Goal: Information Seeking & Learning: Learn about a topic

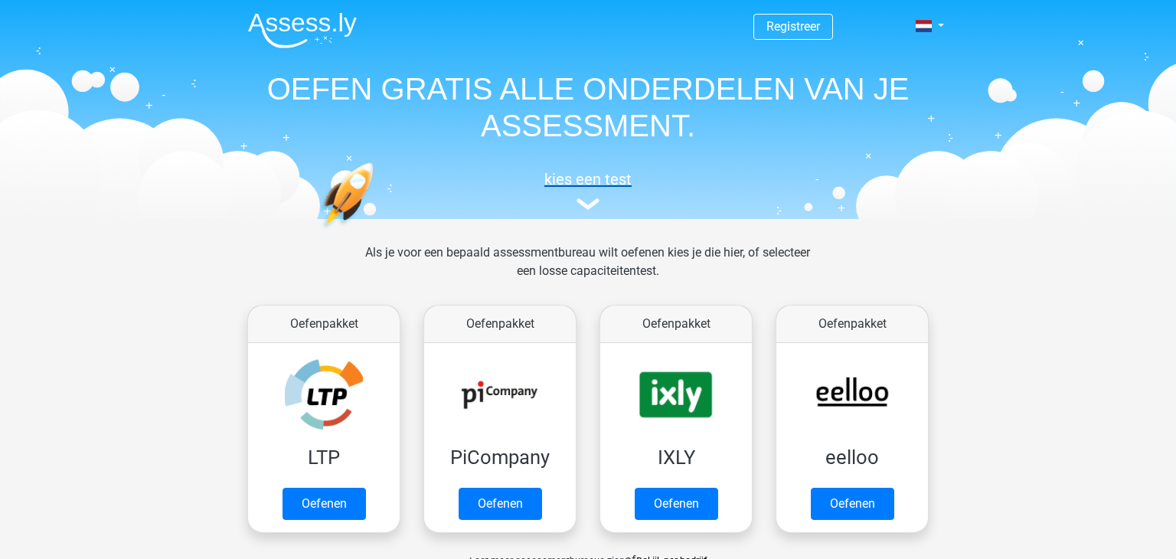
click at [578, 177] on h5 "kies een test" at bounding box center [588, 179] width 705 height 18
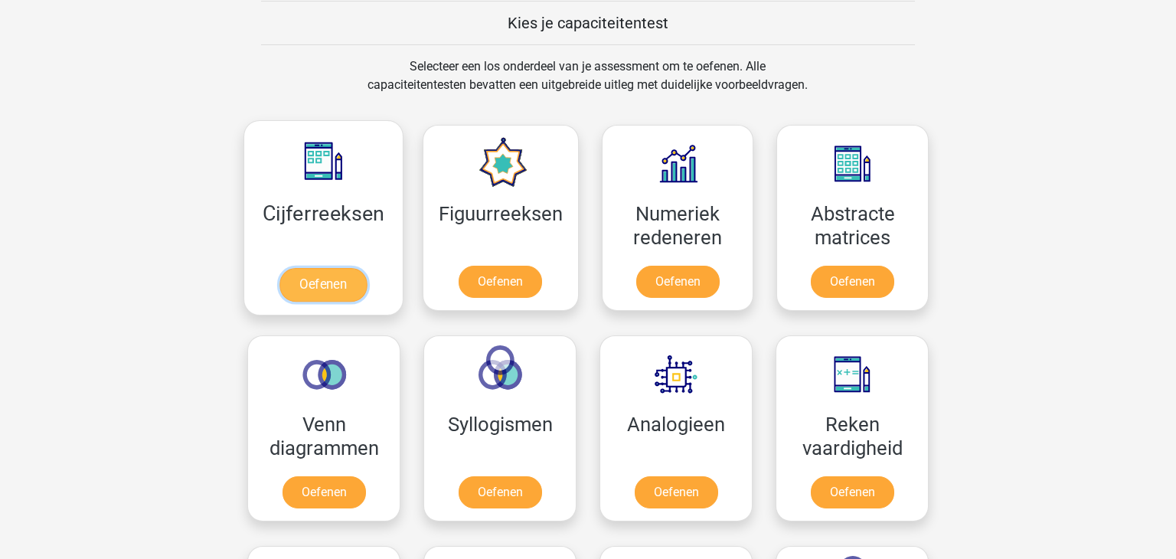
click at [348, 268] on link "Oefenen" at bounding box center [323, 285] width 87 height 34
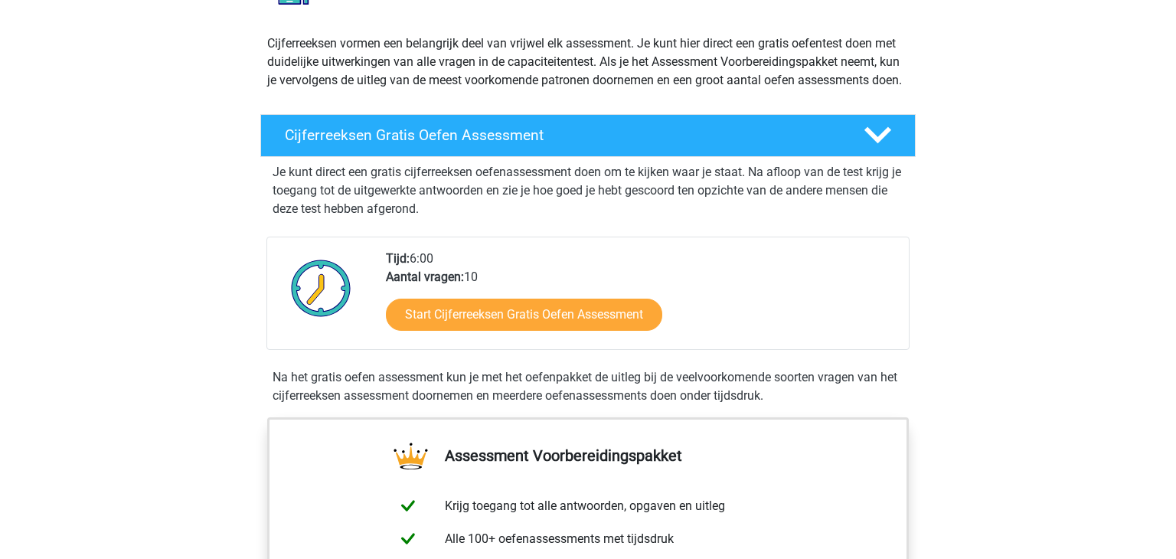
scroll to position [158, 0]
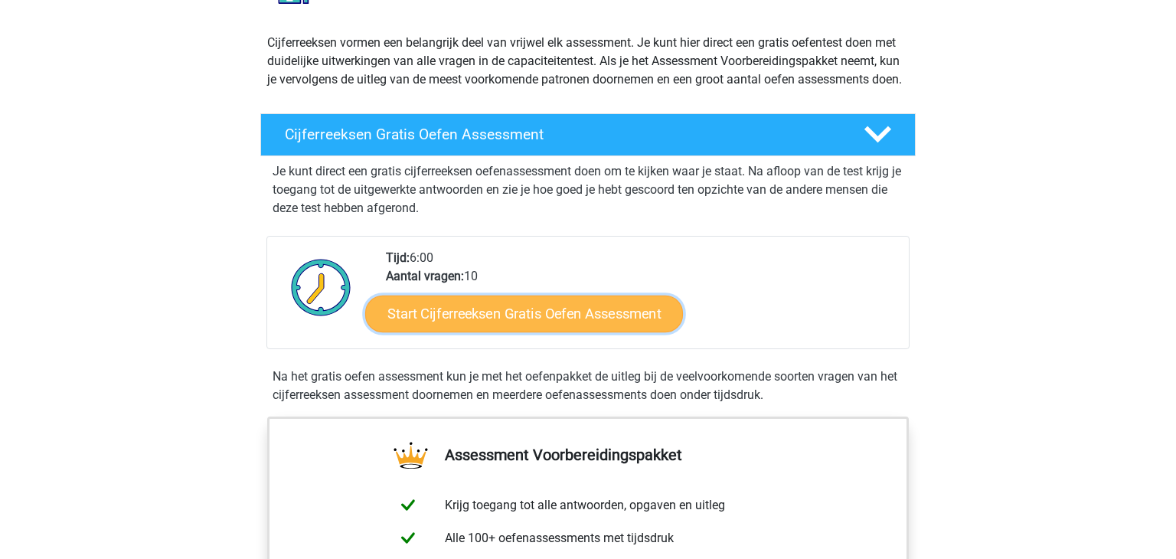
click at [571, 332] on link "Start Cijferreeksen Gratis Oefen Assessment" at bounding box center [524, 313] width 318 height 37
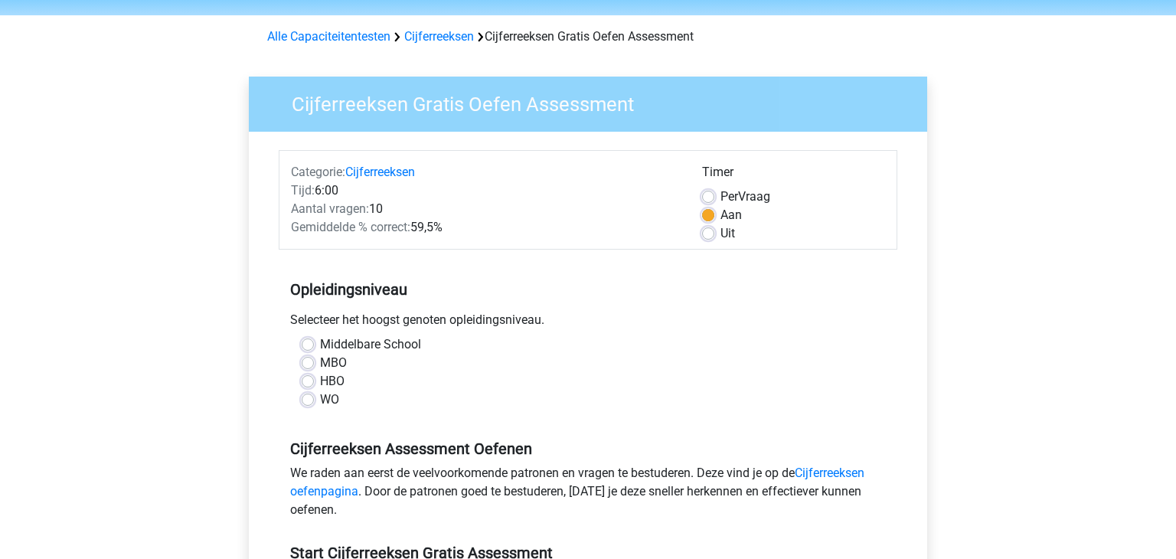
scroll to position [49, 0]
click at [320, 382] on label "HBO" at bounding box center [332, 381] width 25 height 18
click at [306, 382] on input "HBO" at bounding box center [308, 379] width 12 height 15
radio input "true"
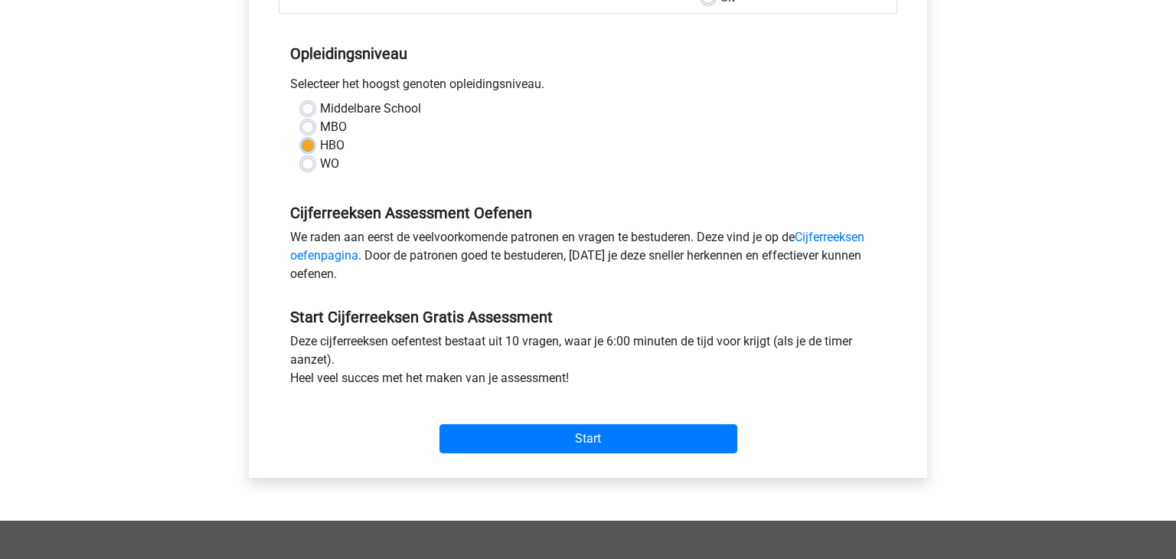
scroll to position [290, 0]
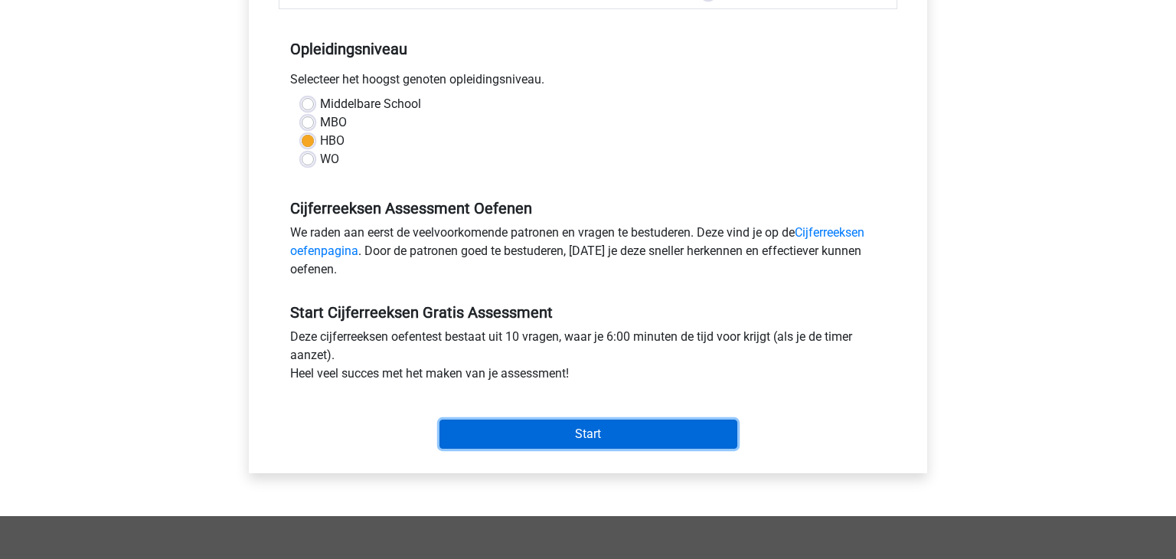
click at [609, 435] on input "Start" at bounding box center [589, 434] width 298 height 29
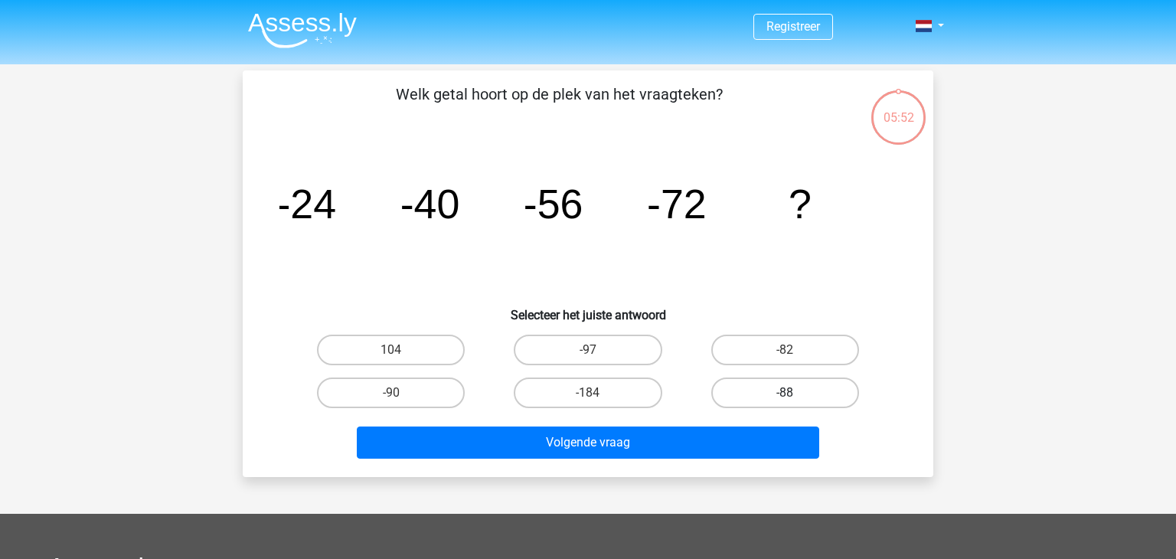
click at [779, 385] on label "-88" at bounding box center [785, 393] width 148 height 31
click at [785, 393] on input "-88" at bounding box center [790, 398] width 10 height 10
radio input "true"
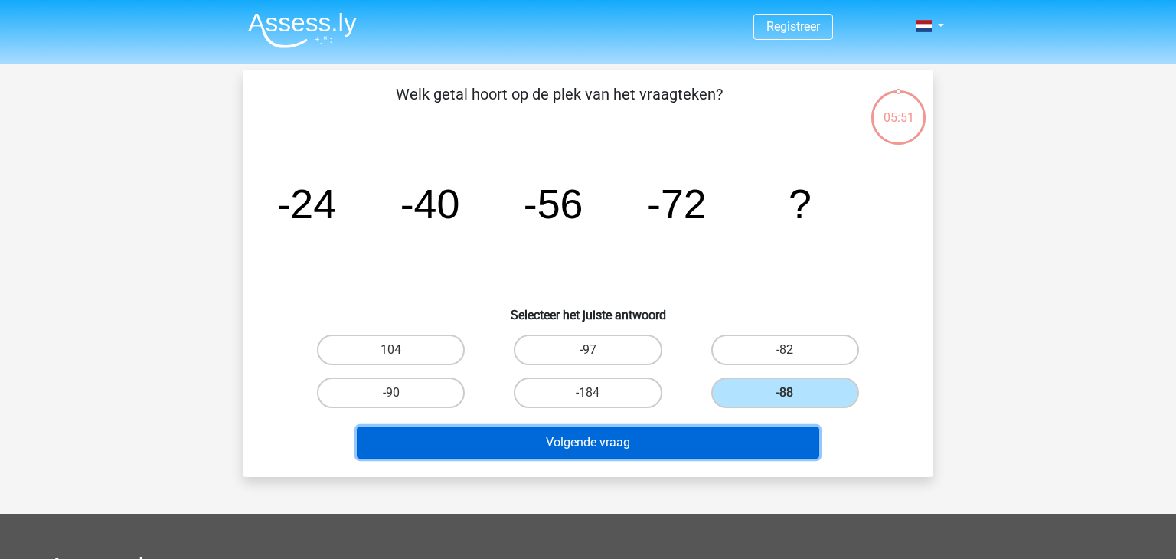
click at [586, 451] on button "Volgende vraag" at bounding box center [588, 443] width 463 height 32
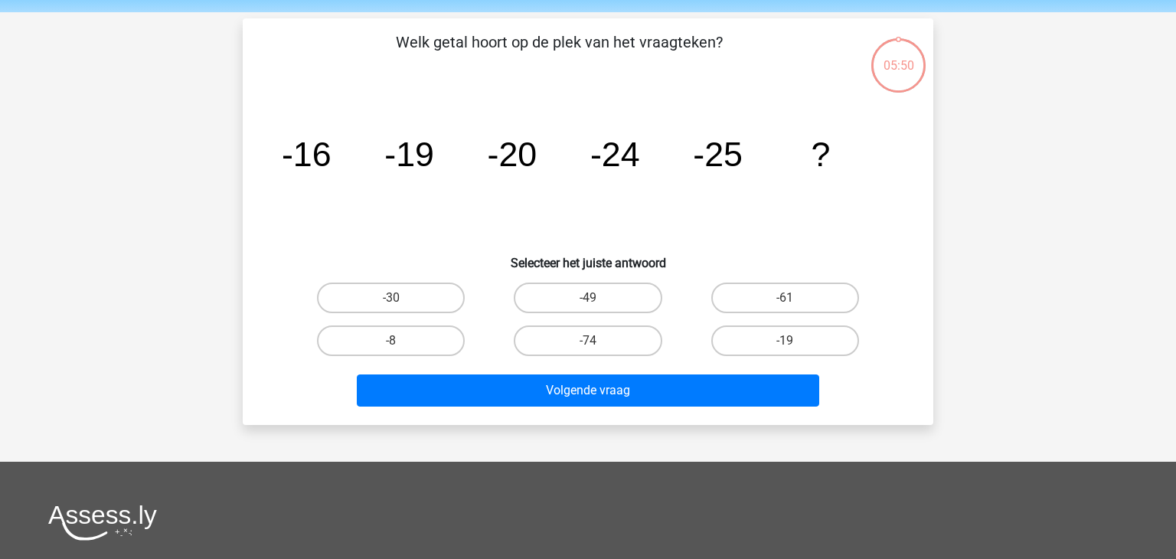
scroll to position [70, 0]
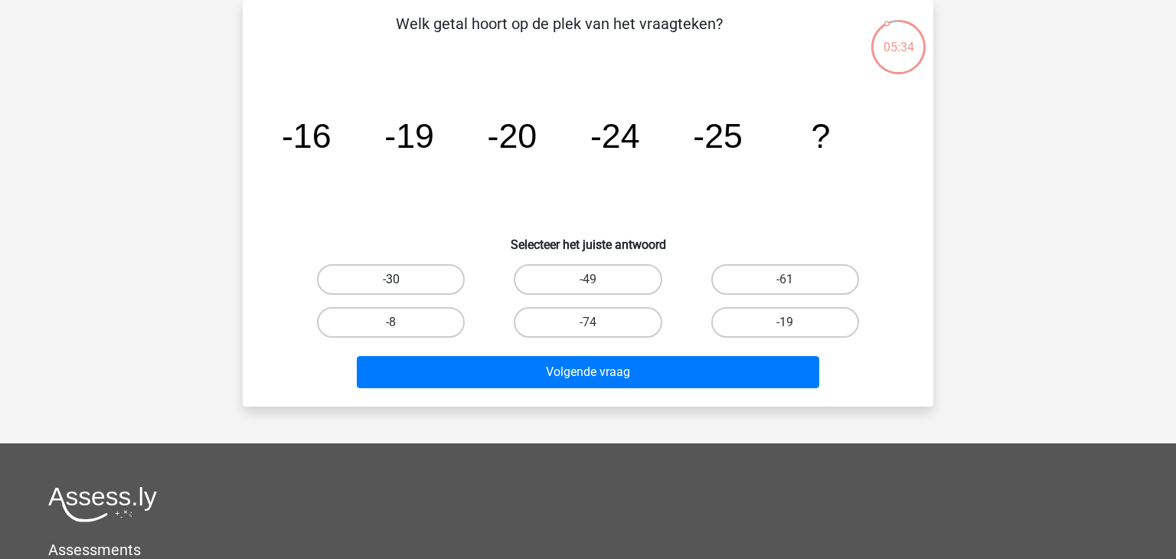
click at [411, 288] on label "-30" at bounding box center [391, 279] width 148 height 31
click at [401, 288] on input "-30" at bounding box center [396, 285] width 10 height 10
radio input "true"
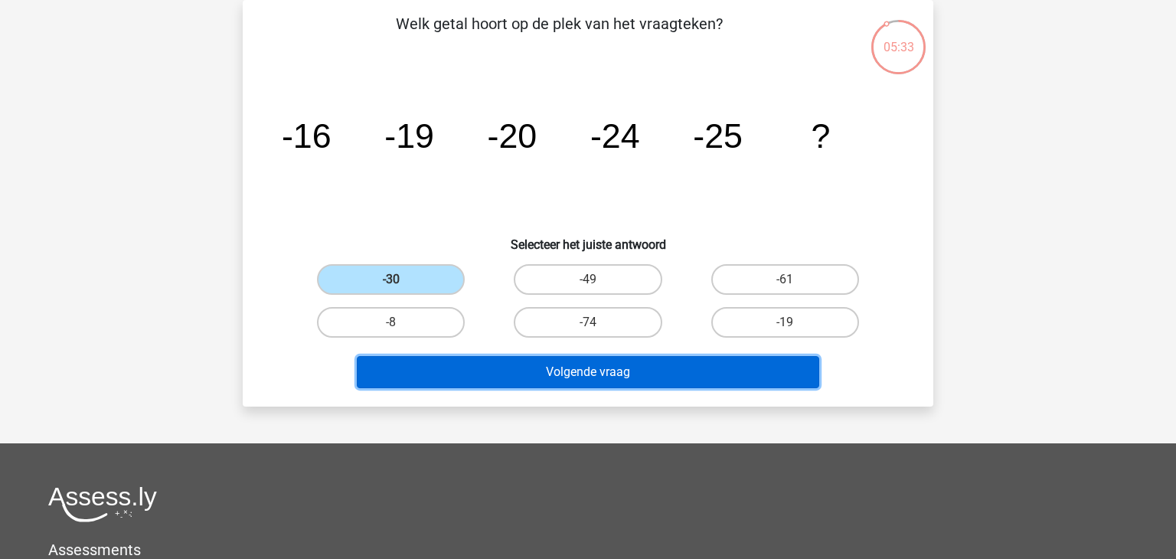
click at [577, 367] on button "Volgende vraag" at bounding box center [588, 372] width 463 height 32
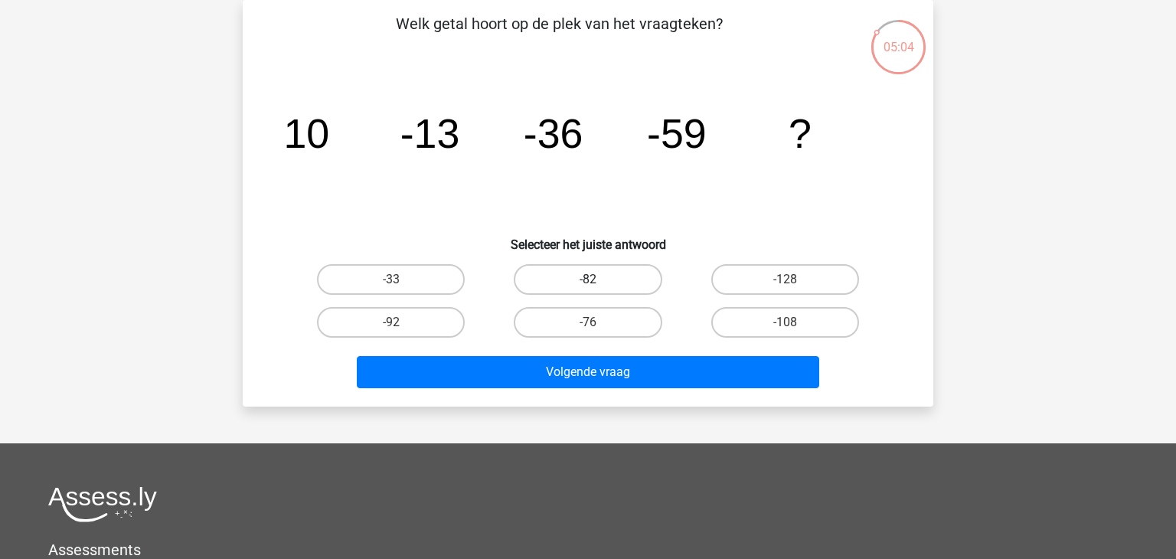
click at [584, 267] on label "-82" at bounding box center [588, 279] width 148 height 31
click at [588, 280] on input "-82" at bounding box center [593, 285] width 10 height 10
radio input "true"
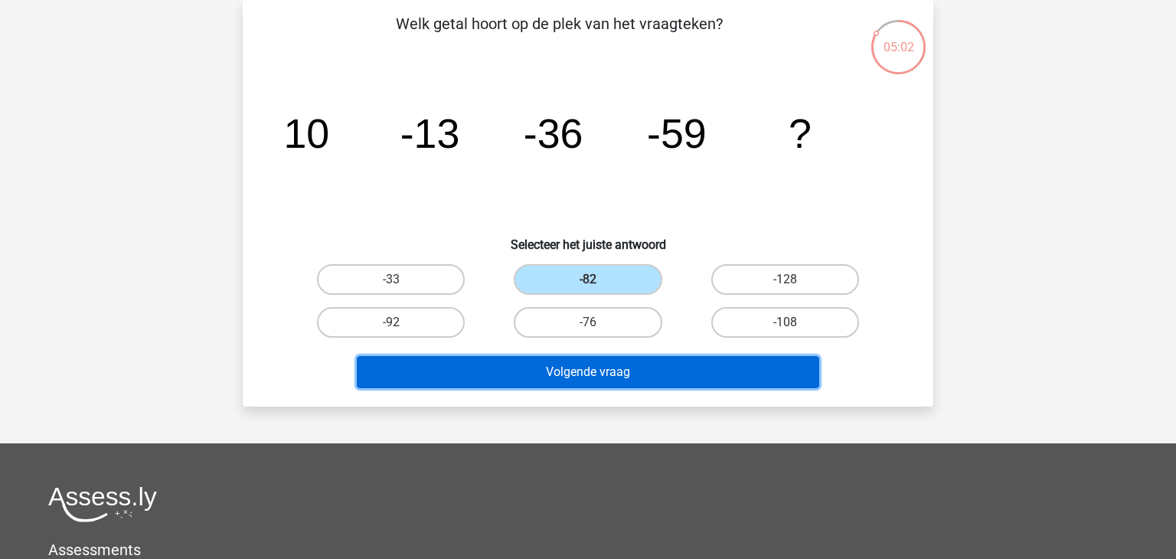
click at [605, 370] on button "Volgende vraag" at bounding box center [588, 372] width 463 height 32
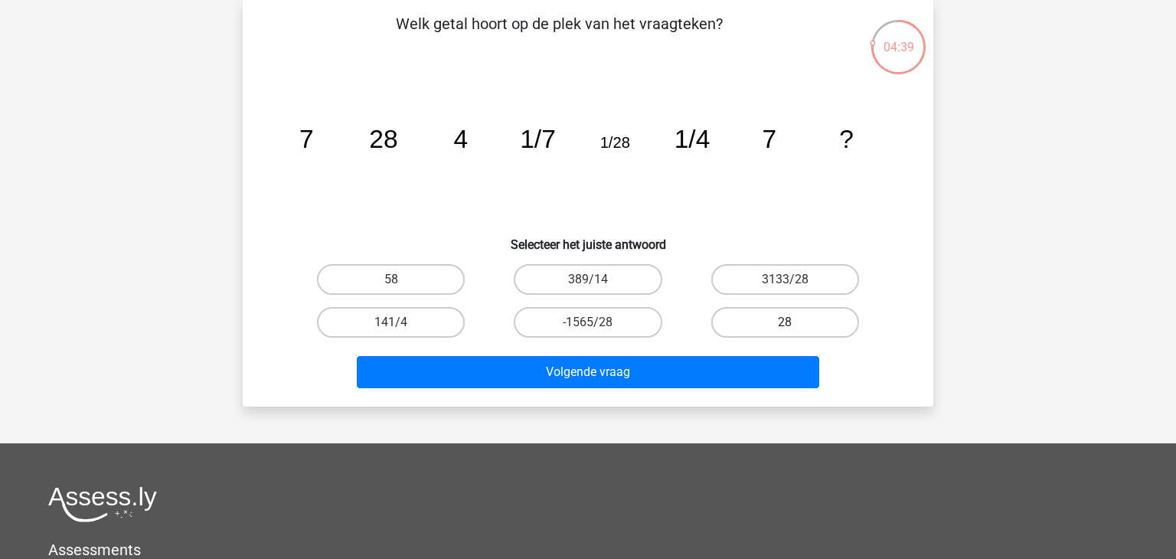
click at [798, 322] on label "28" at bounding box center [785, 322] width 148 height 31
click at [795, 322] on input "28" at bounding box center [790, 327] width 10 height 10
radio input "true"
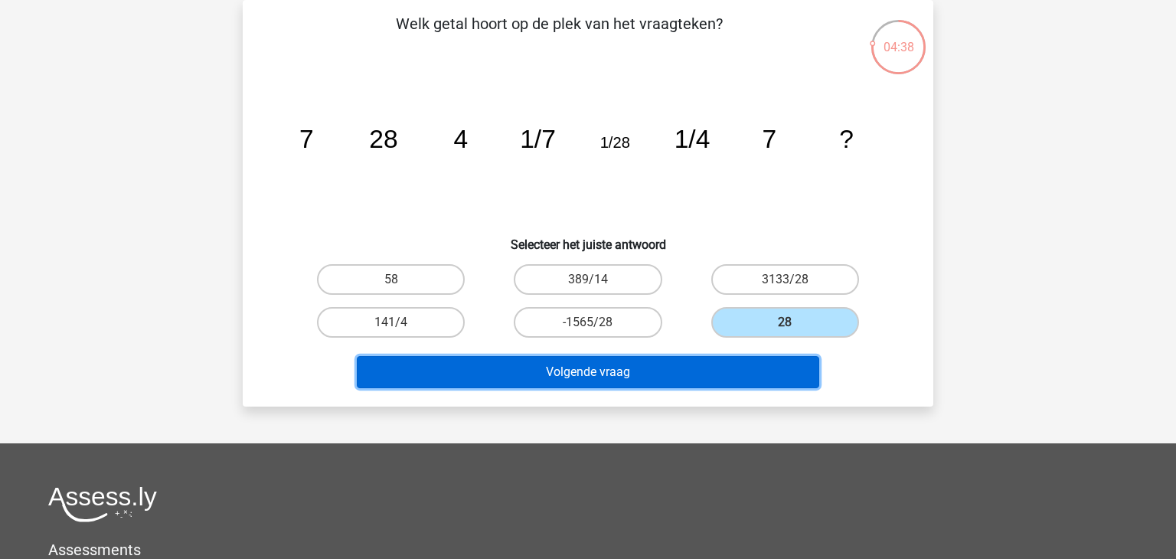
click at [656, 373] on button "Volgende vraag" at bounding box center [588, 372] width 463 height 32
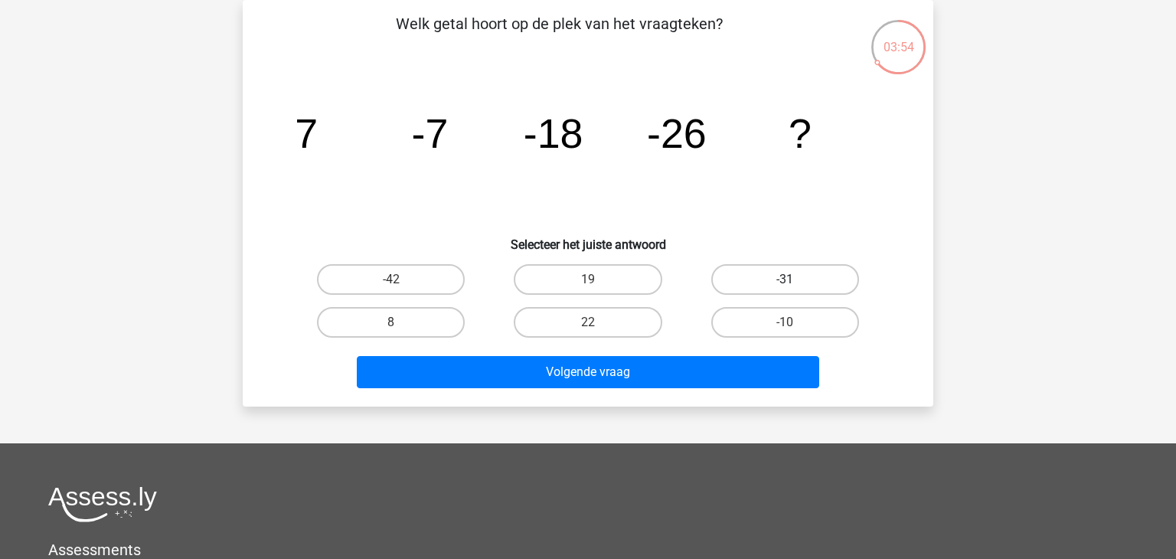
click at [787, 276] on label "-31" at bounding box center [785, 279] width 148 height 31
click at [787, 280] on input "-31" at bounding box center [790, 285] width 10 height 10
radio input "true"
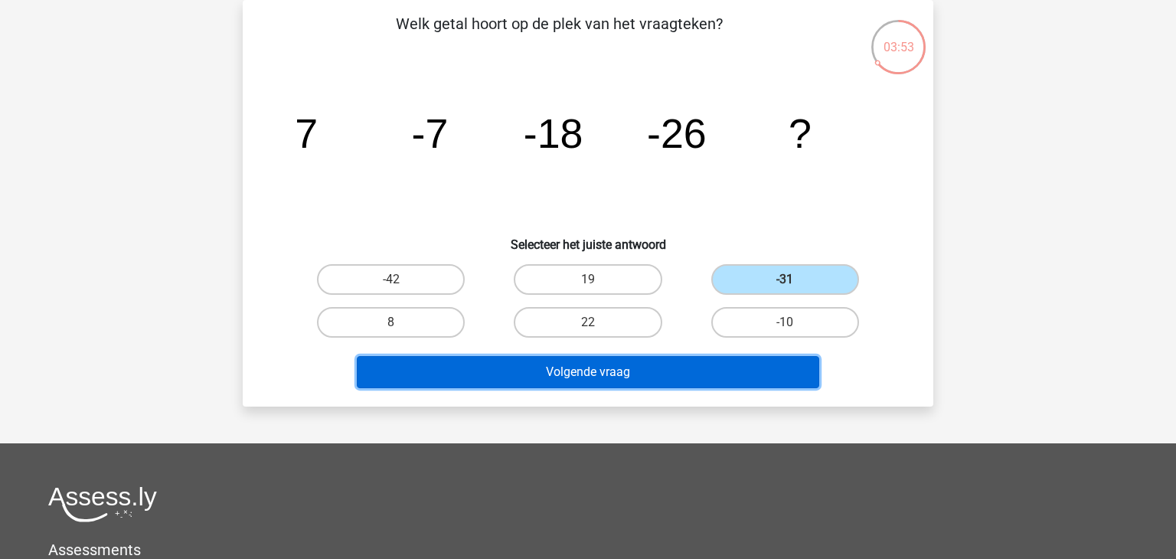
click at [606, 368] on button "Volgende vraag" at bounding box center [588, 372] width 463 height 32
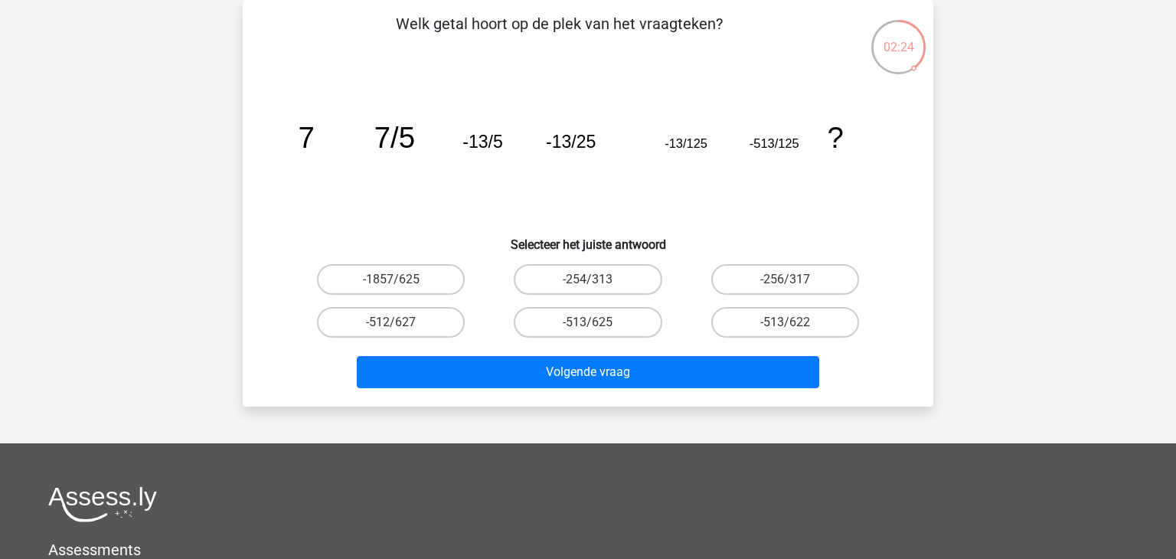
click at [593, 325] on input "-513/625" at bounding box center [593, 327] width 10 height 10
radio input "true"
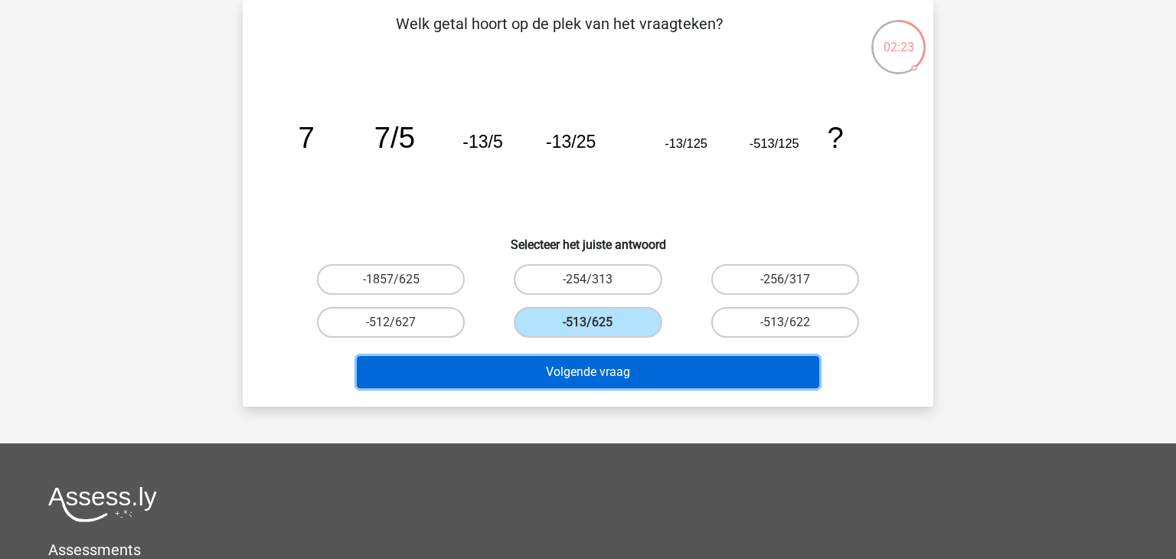
click at [617, 378] on button "Volgende vraag" at bounding box center [588, 372] width 463 height 32
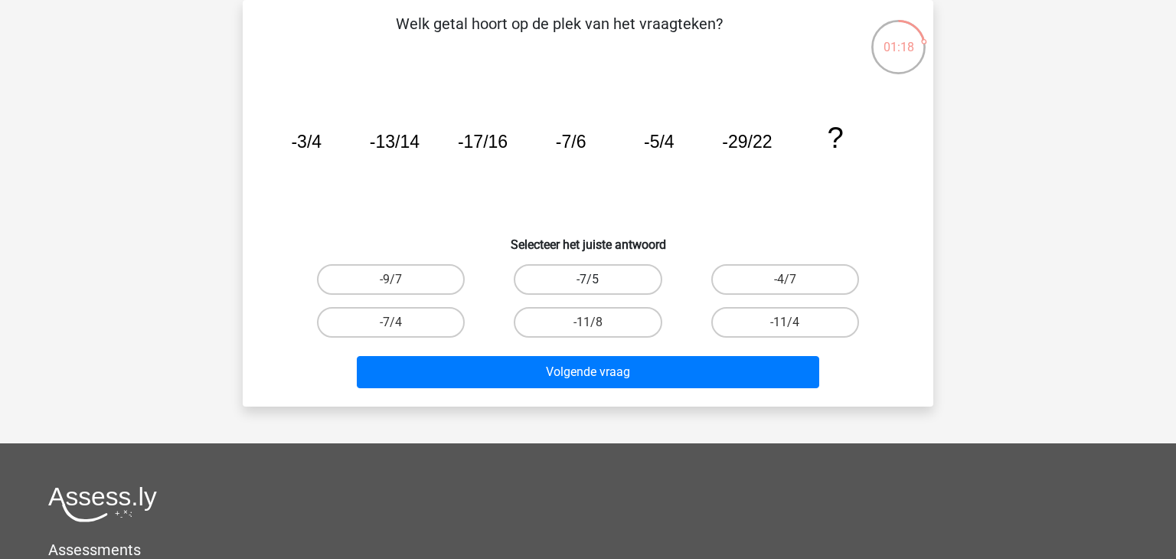
click at [581, 282] on label "-7/5" at bounding box center [588, 279] width 148 height 31
click at [588, 282] on input "-7/5" at bounding box center [593, 285] width 10 height 10
radio input "true"
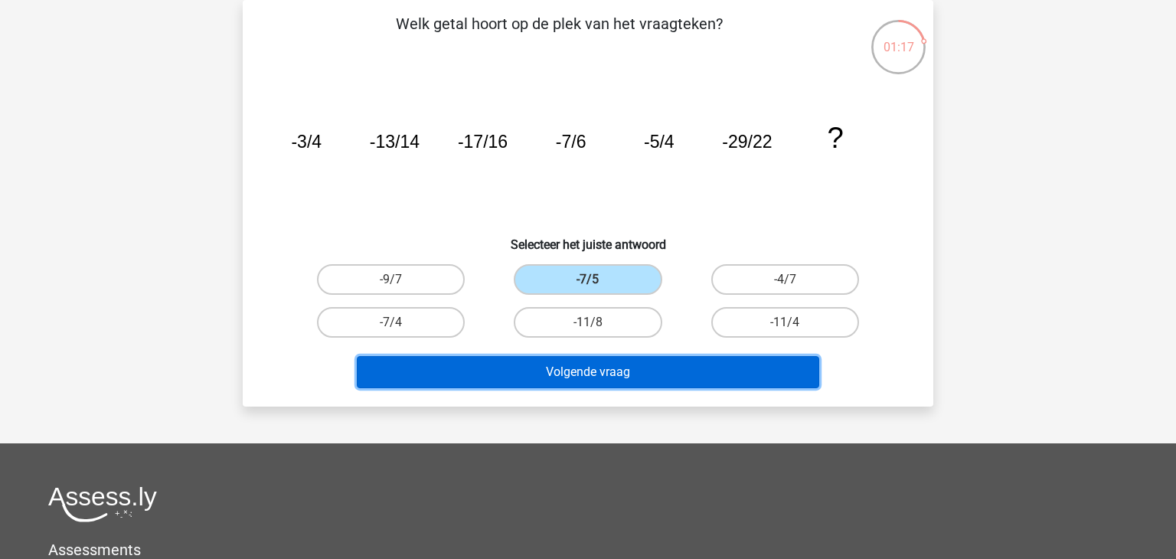
click at [623, 382] on button "Volgende vraag" at bounding box center [588, 372] width 463 height 32
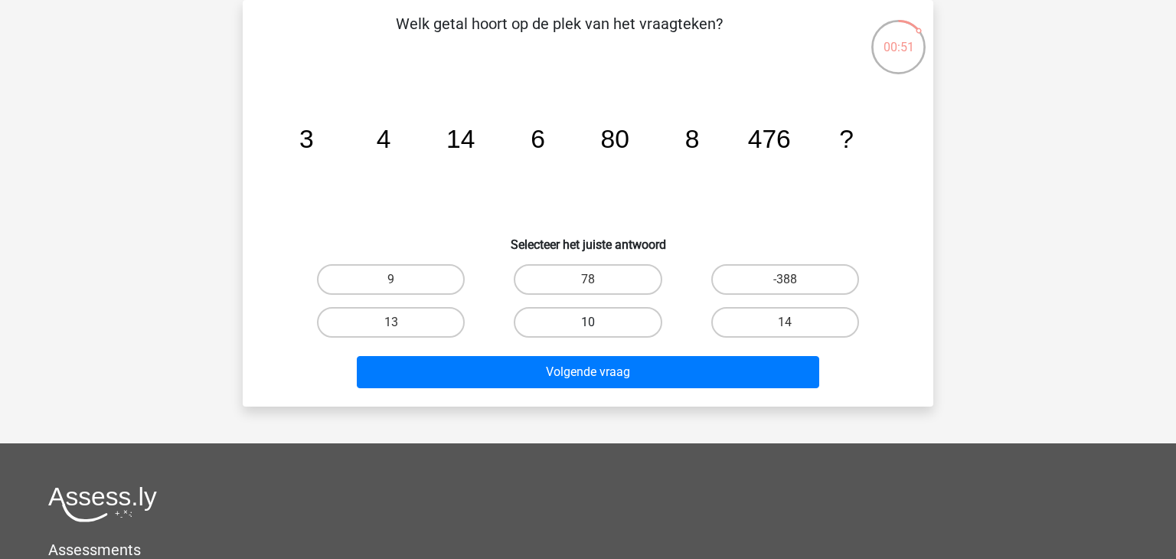
click at [584, 316] on label "10" at bounding box center [588, 322] width 148 height 31
click at [588, 322] on input "10" at bounding box center [593, 327] width 10 height 10
radio input "true"
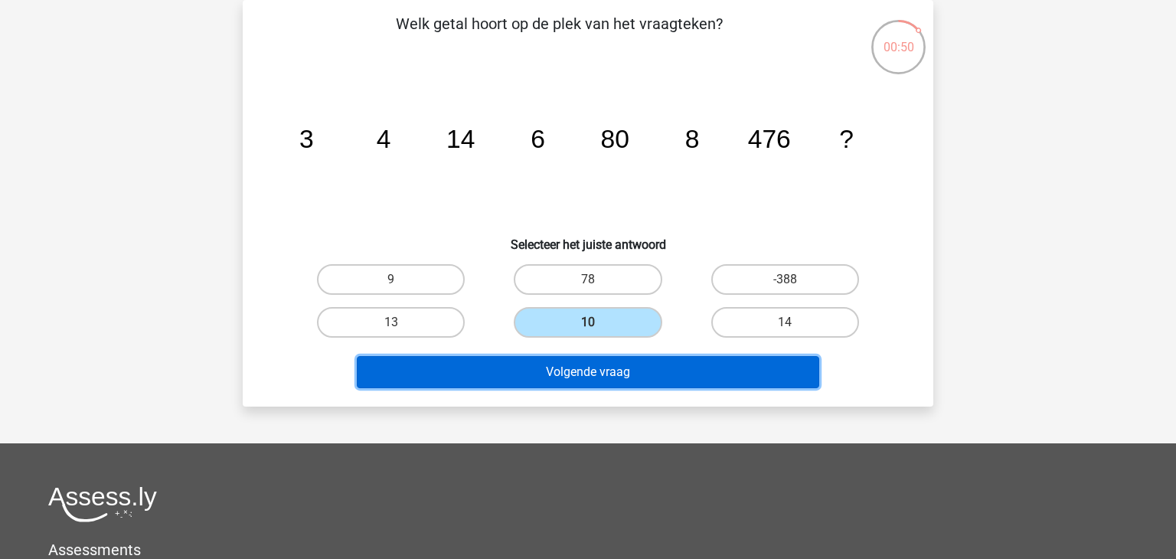
click at [604, 366] on button "Volgende vraag" at bounding box center [588, 372] width 463 height 32
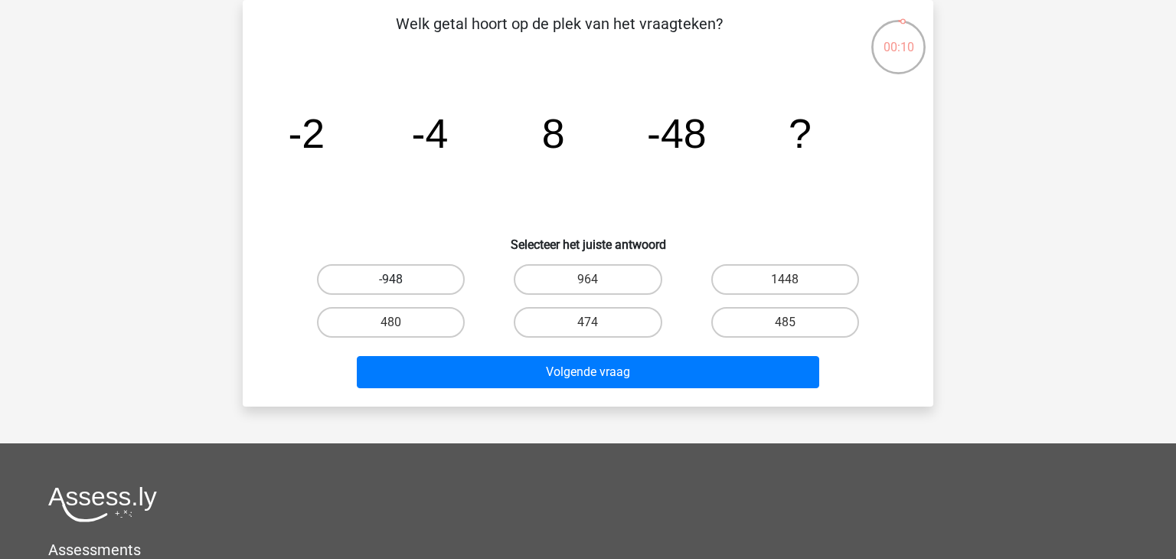
click at [407, 278] on label "-948" at bounding box center [391, 279] width 148 height 31
click at [401, 280] on input "-948" at bounding box center [396, 285] width 10 height 10
radio input "true"
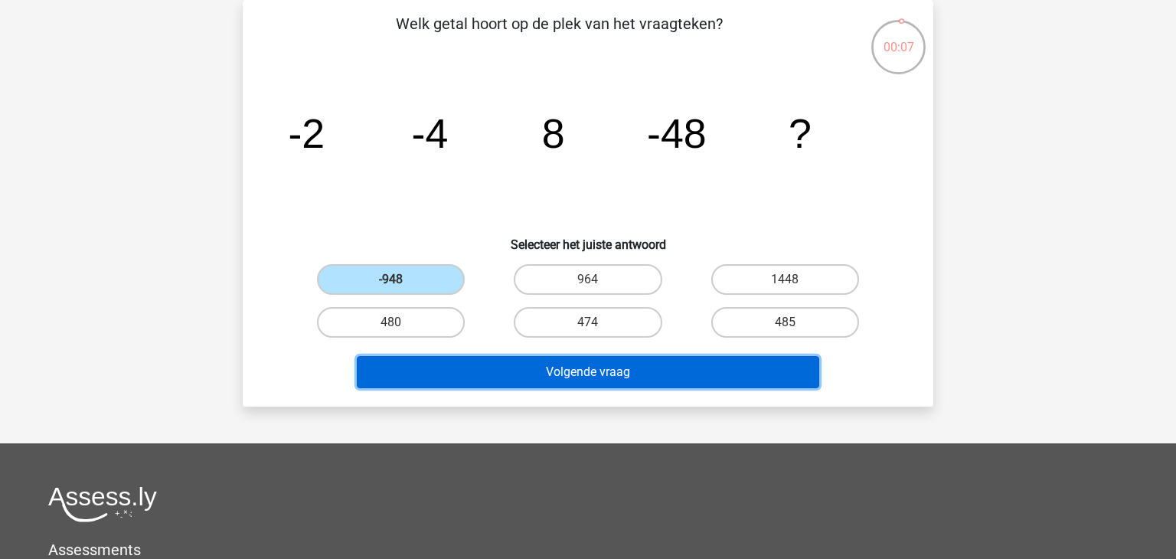
click at [509, 373] on button "Volgende vraag" at bounding box center [588, 372] width 463 height 32
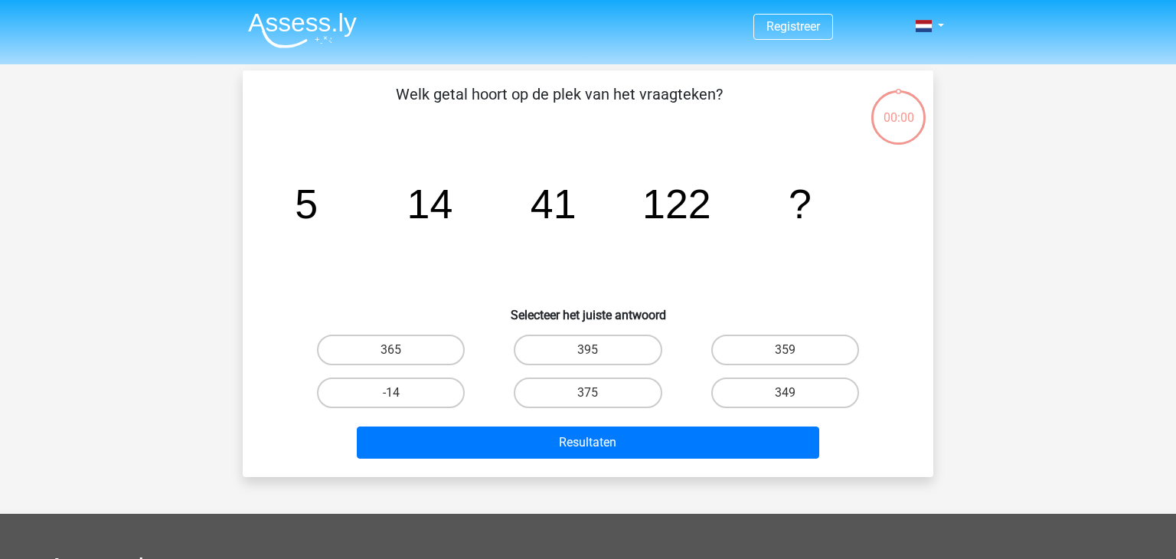
scroll to position [70, 0]
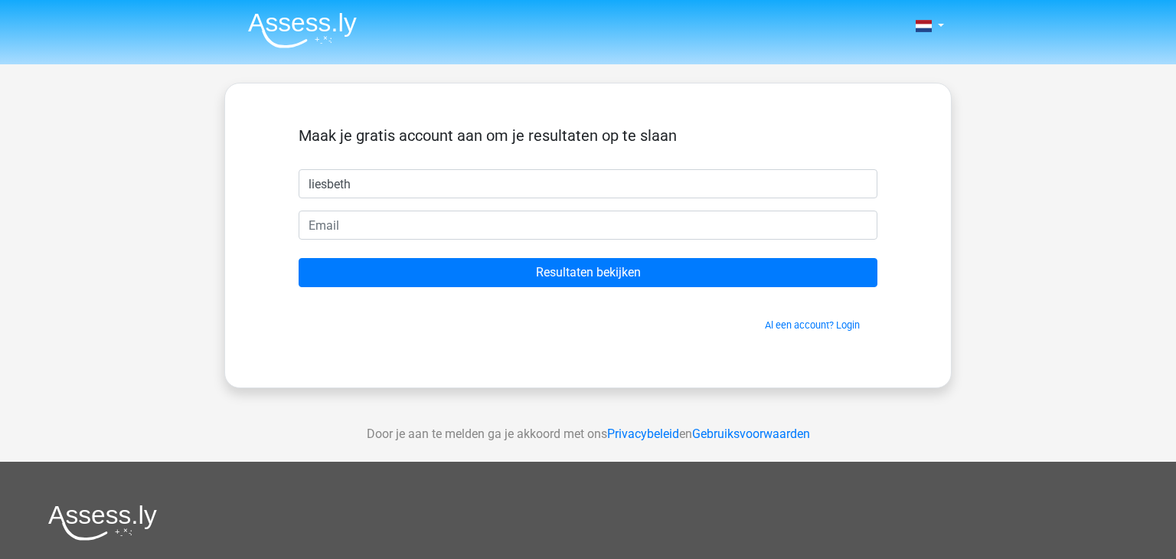
type input "liesbeth"
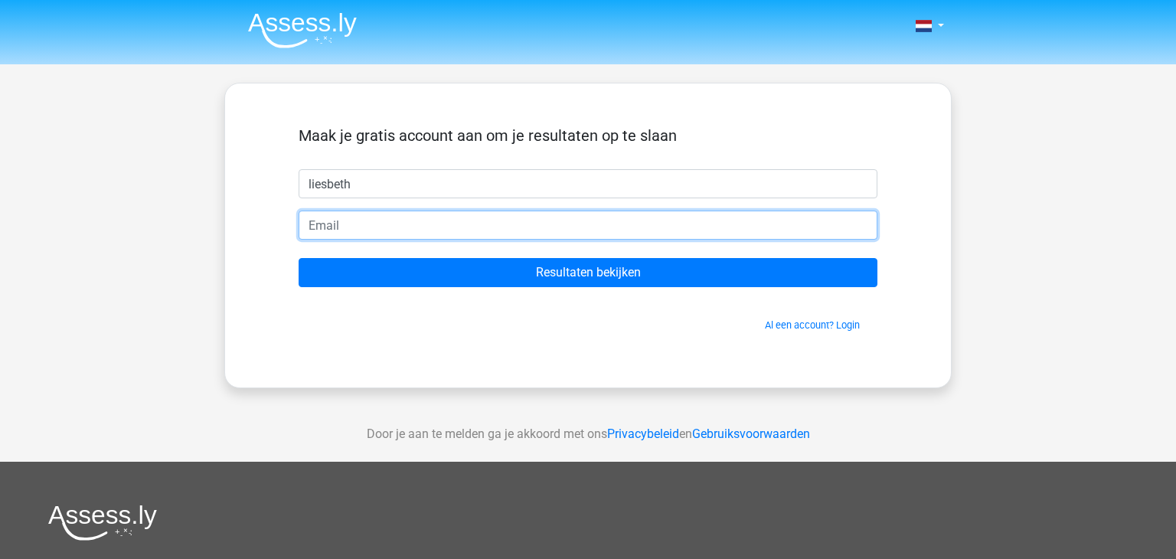
click at [417, 217] on input "email" at bounding box center [588, 225] width 579 height 29
type input "[EMAIL_ADDRESS][DOMAIN_NAME]"
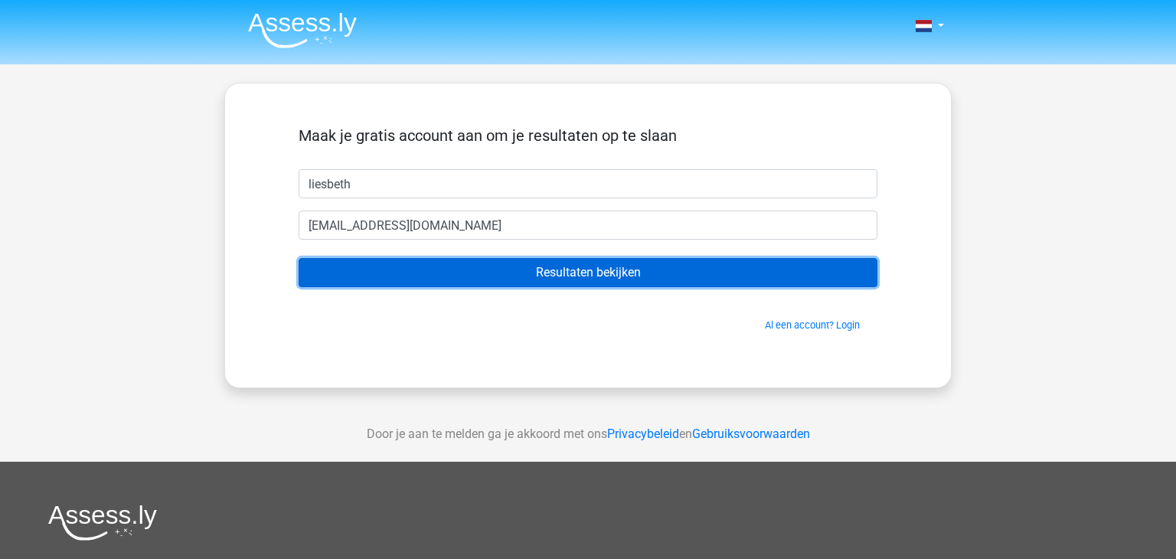
click at [570, 273] on input "Resultaten bekijken" at bounding box center [588, 272] width 579 height 29
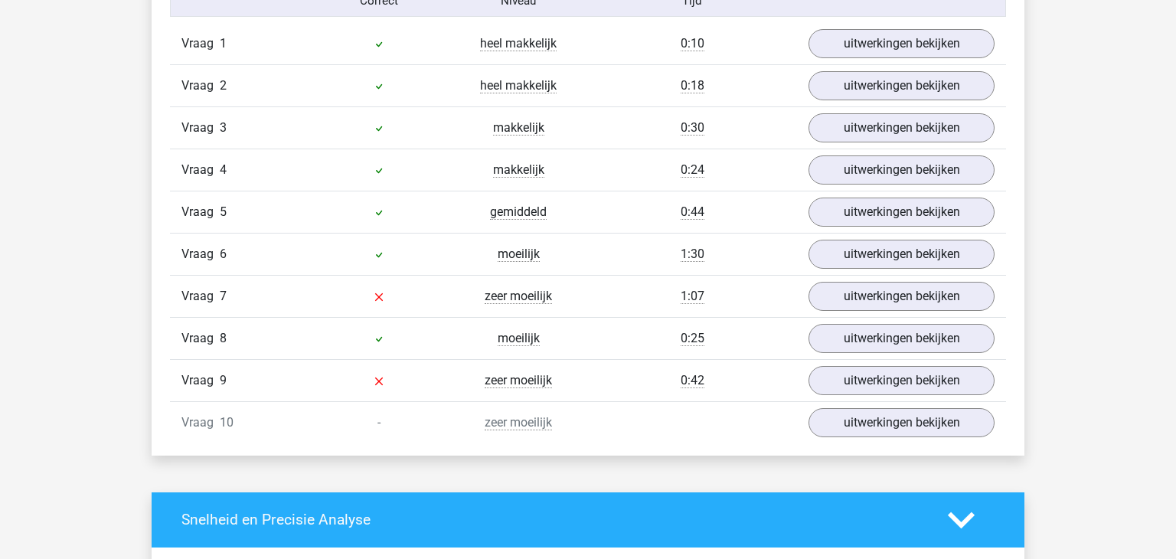
scroll to position [1302, 0]
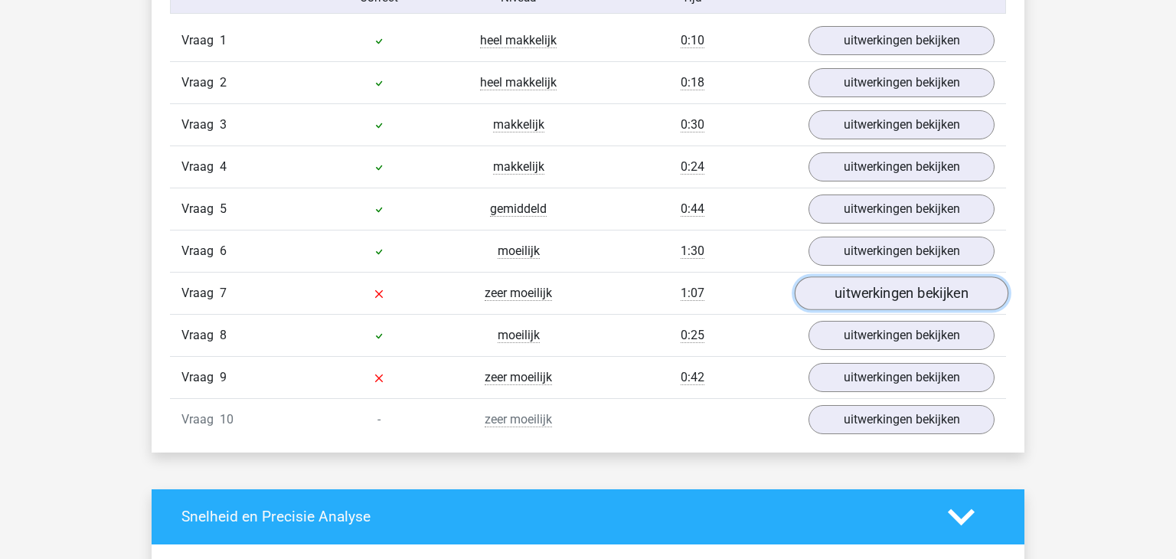
click at [867, 292] on link "uitwerkingen bekijken" at bounding box center [902, 293] width 214 height 34
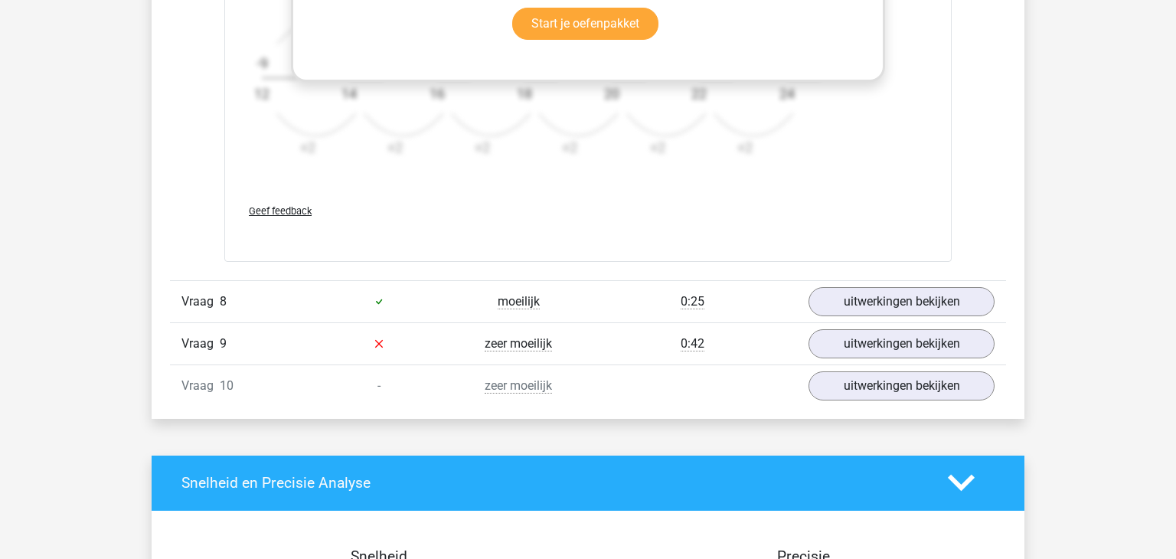
scroll to position [2318, 0]
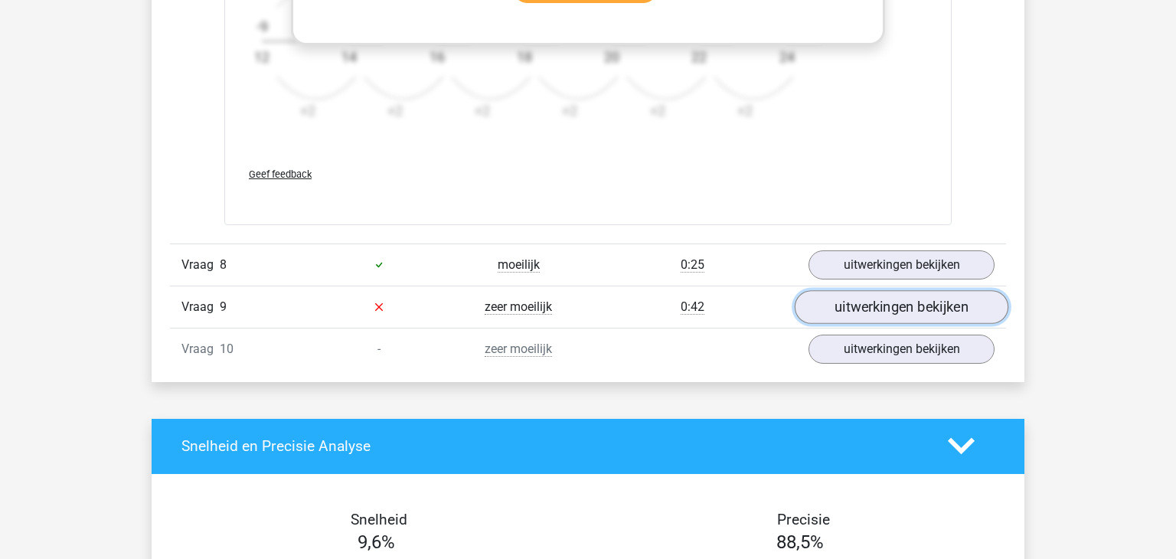
click at [868, 303] on link "uitwerkingen bekijken" at bounding box center [902, 307] width 214 height 34
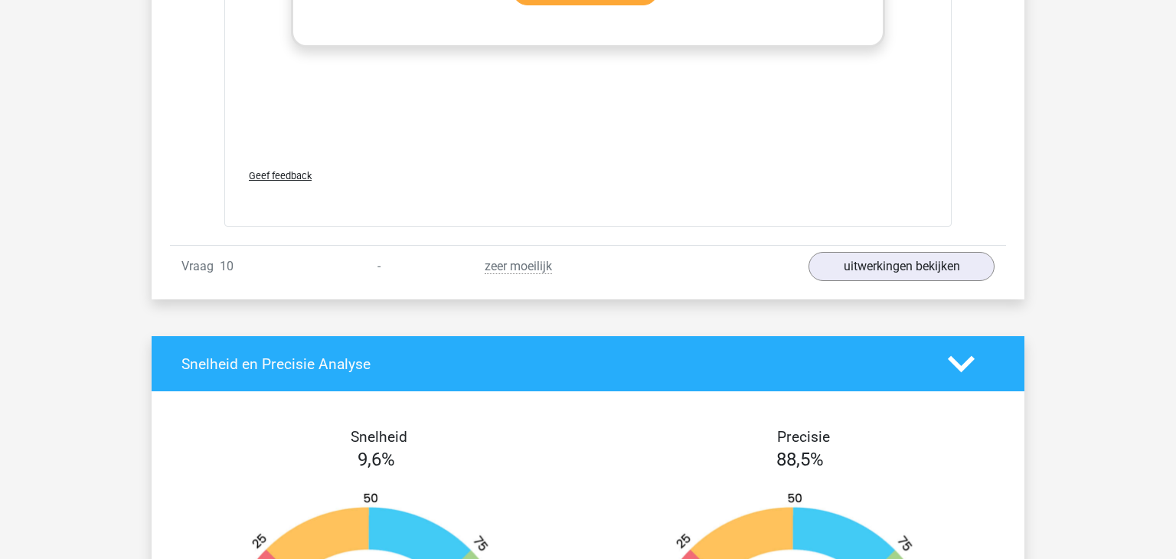
scroll to position [2276, 0]
